Goal: Answer question/provide support: Answer question/provide support

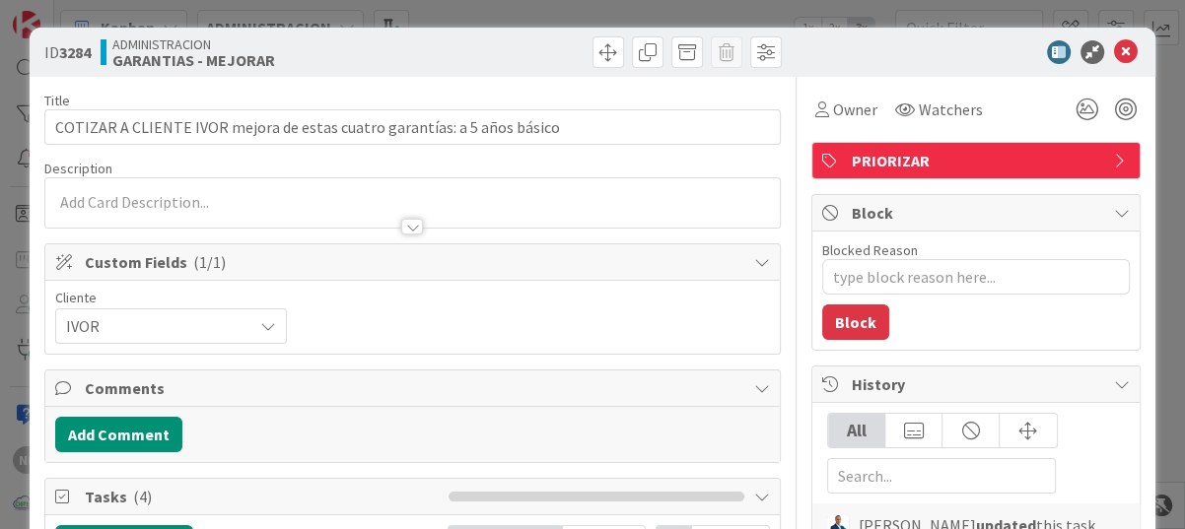
type textarea "x"
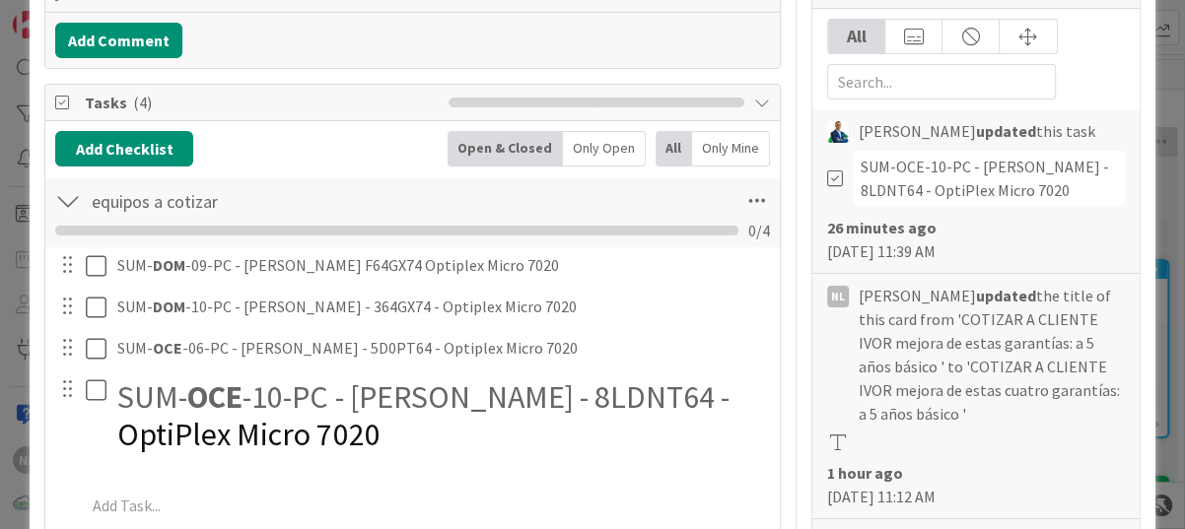
scroll to position [296, 0]
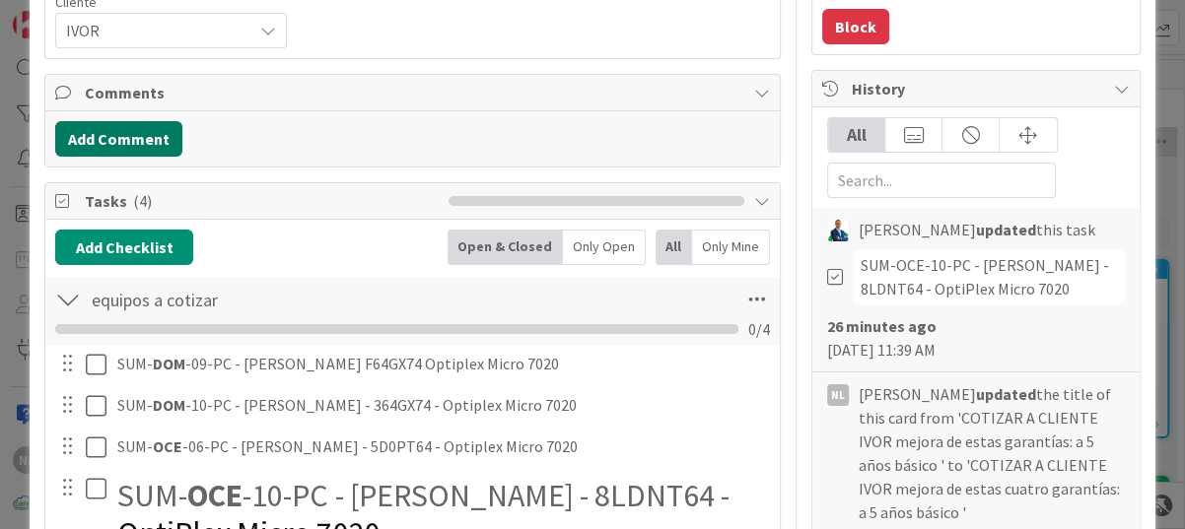
click at [113, 141] on button "Add Comment" at bounding box center [118, 138] width 127 height 35
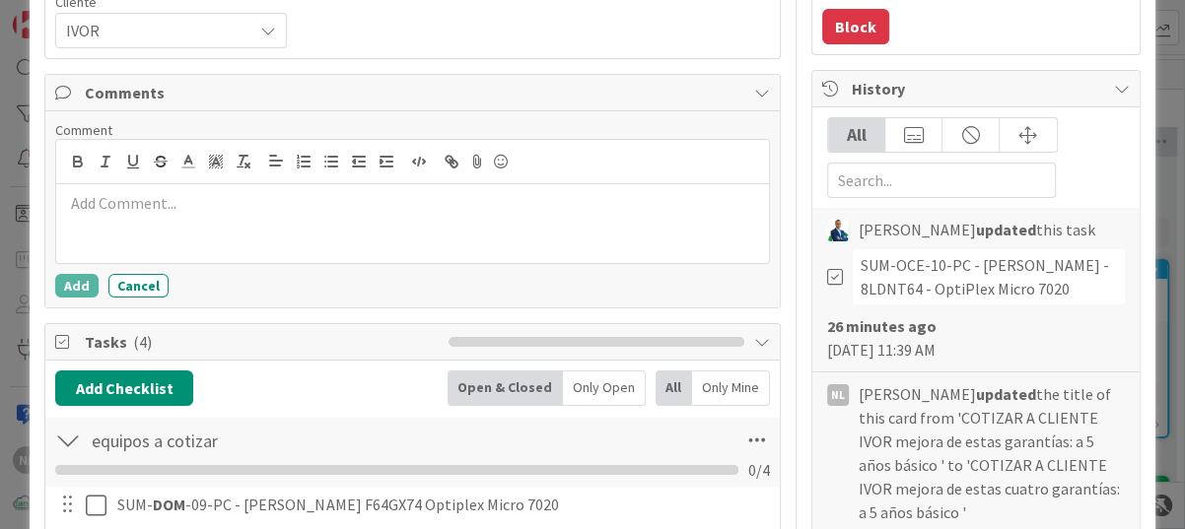
click at [110, 194] on p at bounding box center [412, 203] width 697 height 23
click at [126, 205] on p "Cotizar" at bounding box center [412, 203] width 697 height 23
click at [392, 207] on p "Generar cotización mismo código 4 equipos." at bounding box center [412, 203] width 697 height 23
click at [83, 290] on button "Add" at bounding box center [76, 286] width 43 height 24
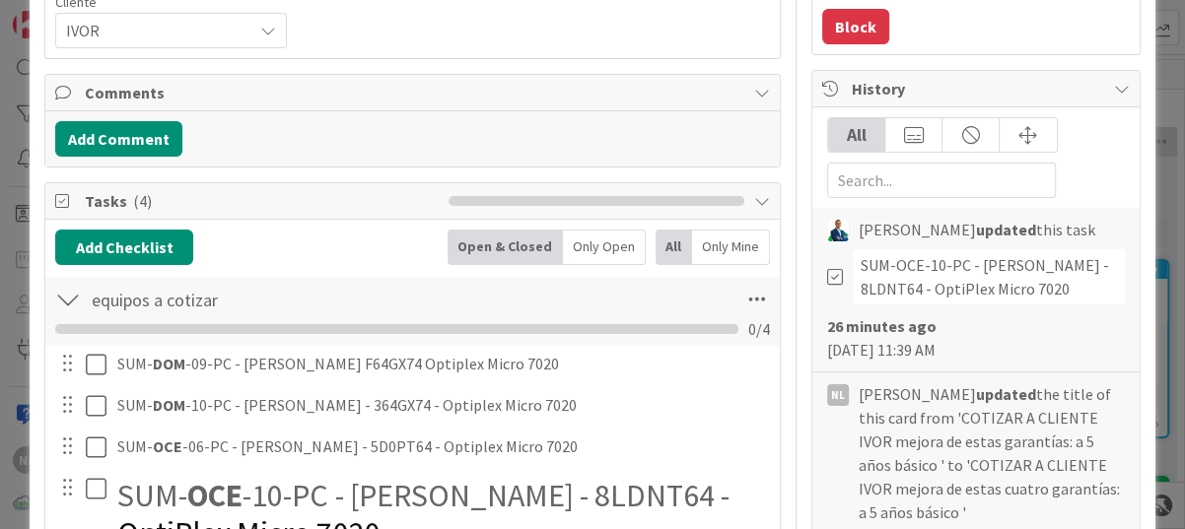
type textarea "x"
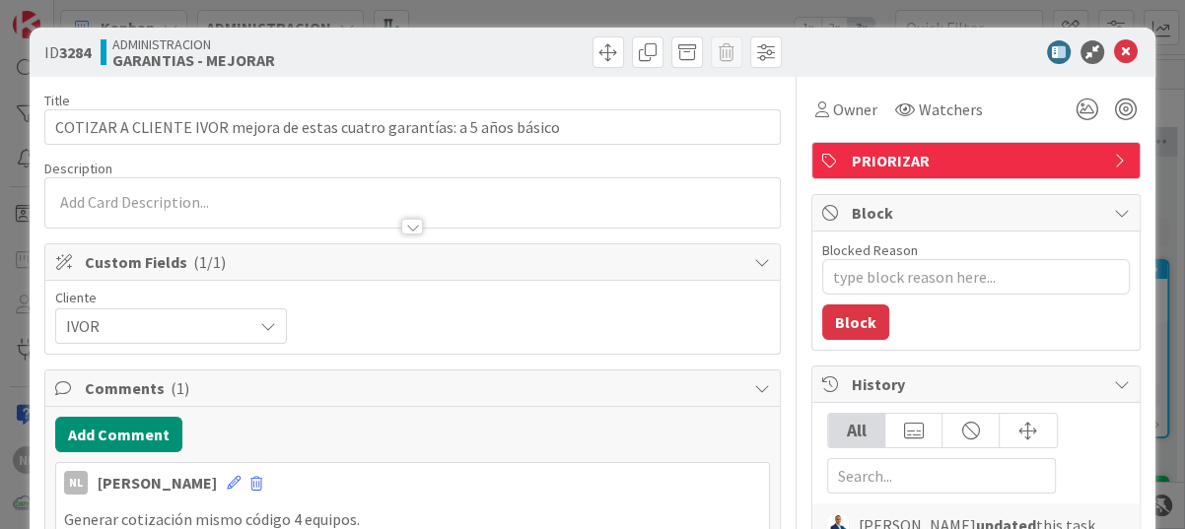
scroll to position [99, 0]
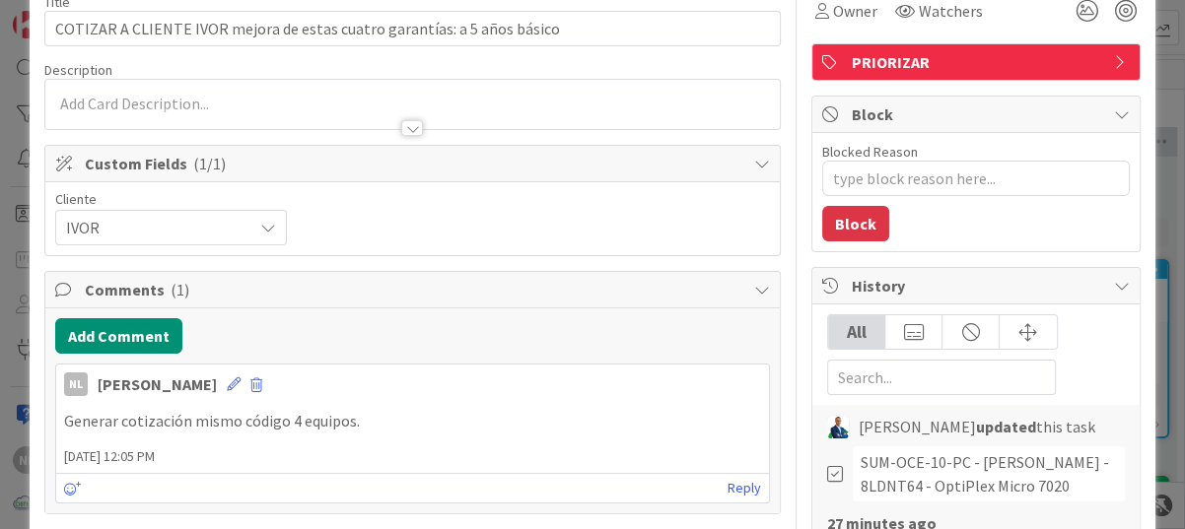
click at [360, 424] on p "Generar cotización mismo código 4 equipos." at bounding box center [412, 421] width 697 height 23
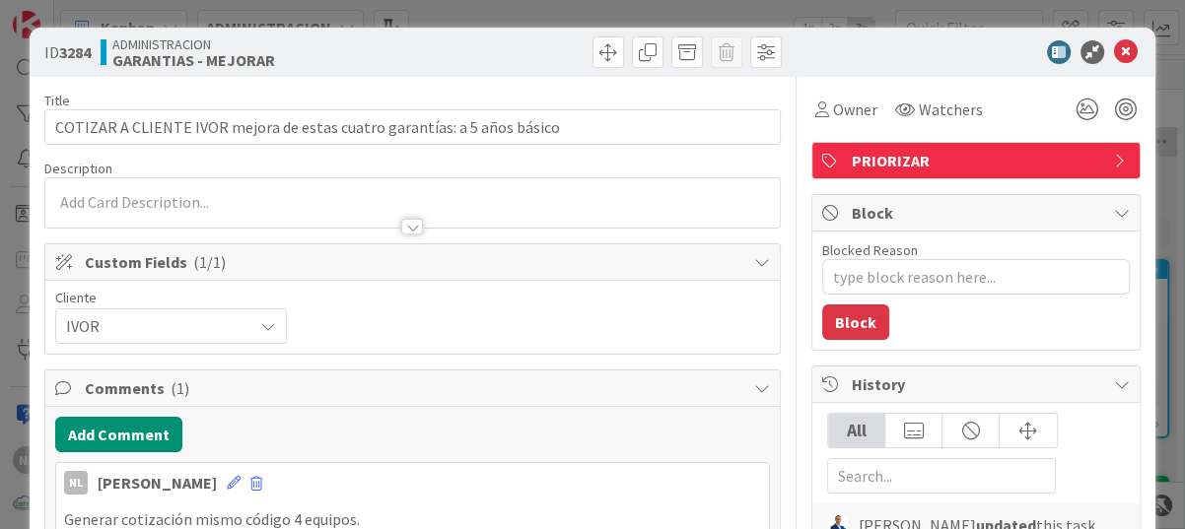
scroll to position [0, 0]
click at [1114, 48] on icon at bounding box center [1126, 52] width 24 height 24
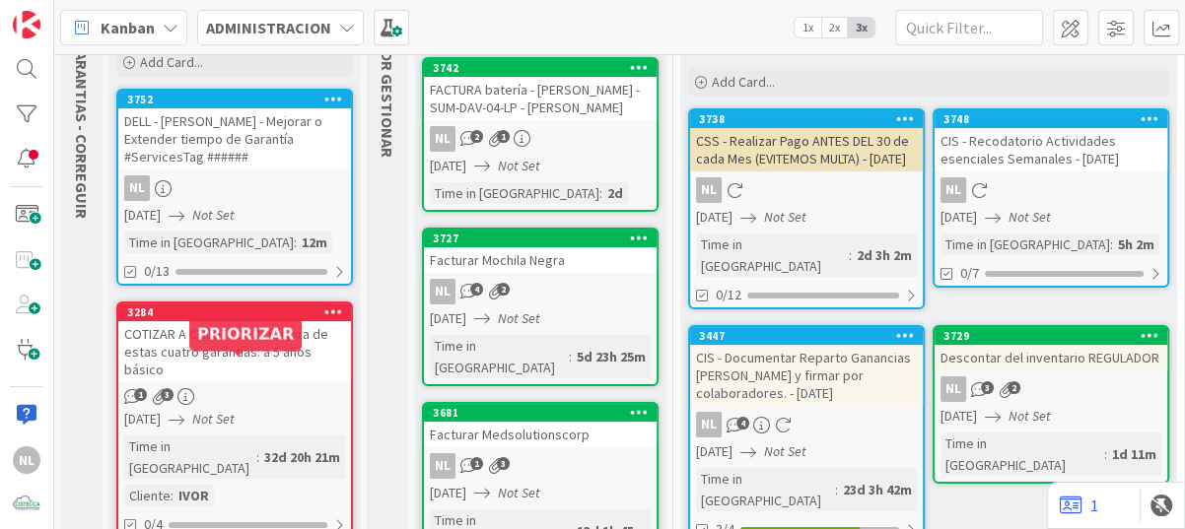
scroll to position [197, 0]
